Goal: Transaction & Acquisition: Purchase product/service

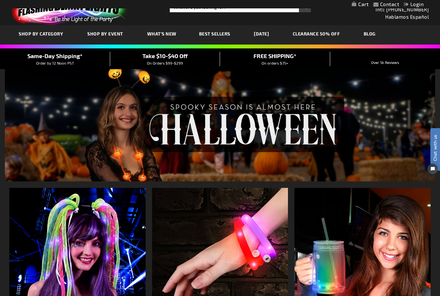
scroll to position [14, 0]
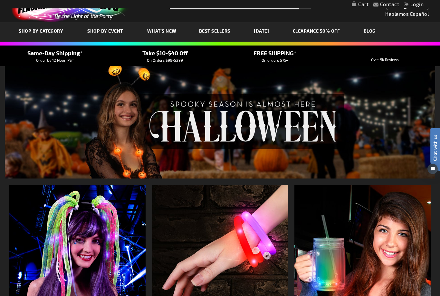
click at [333, 34] on link "CLEARANCE 50% OFF" at bounding box center [316, 31] width 57 height 22
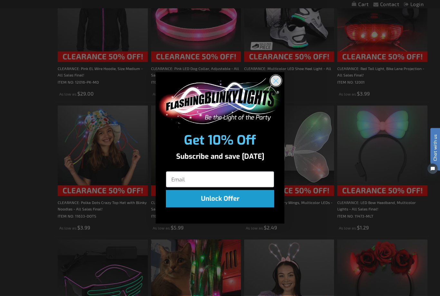
click at [279, 86] on circle "Close dialog" at bounding box center [276, 80] width 11 height 11
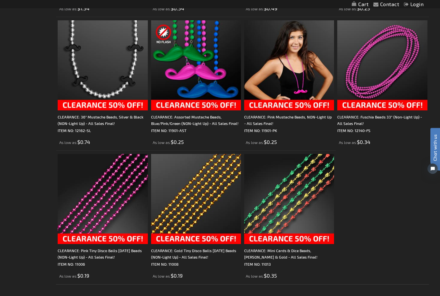
scroll to position [1717, 0]
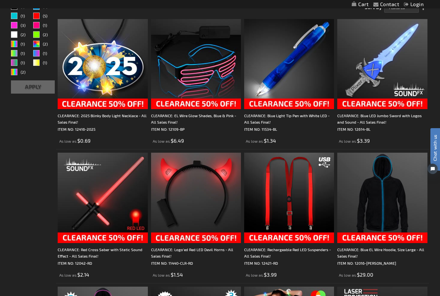
scroll to position [0, 0]
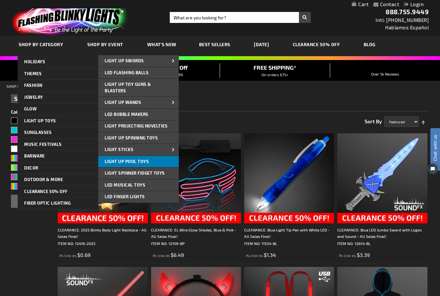
click at [103, 162] on link "Light Up Pool Toys" at bounding box center [138, 162] width 81 height 12
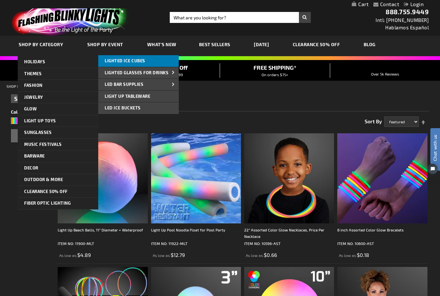
click at [131, 66] on link "Lighted Ice Cubes" at bounding box center [138, 61] width 81 height 12
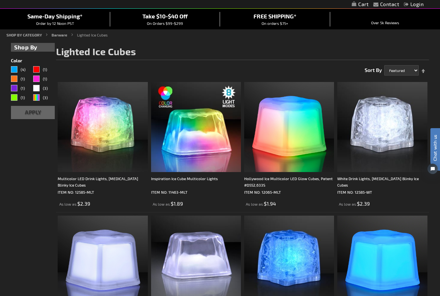
scroll to position [50, 0]
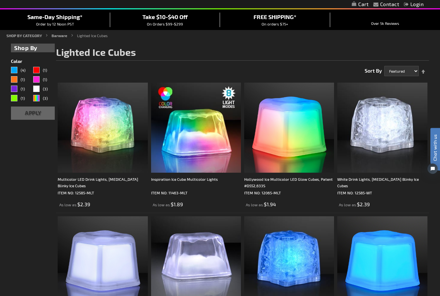
click at [206, 141] on img at bounding box center [196, 128] width 90 height 90
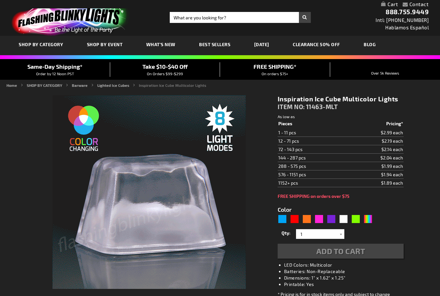
type input "5659"
